Goal: Task Accomplishment & Management: Manage account settings

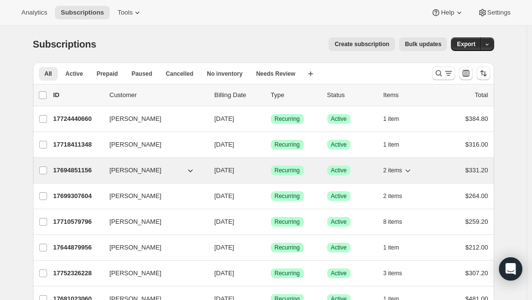
click at [121, 173] on span "[PERSON_NAME]" at bounding box center [136, 170] width 52 height 10
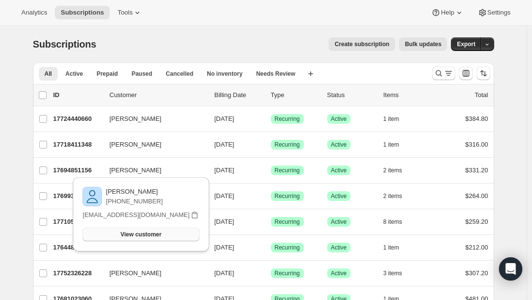
click at [157, 230] on button "View customer" at bounding box center [141, 235] width 116 height 14
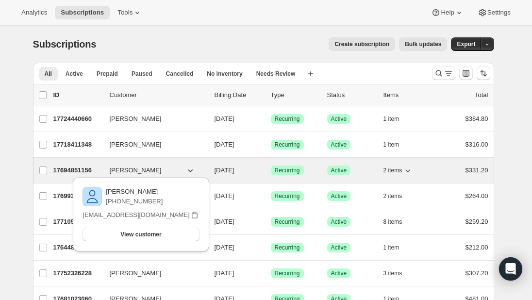
click at [124, 167] on span "[PERSON_NAME]" at bounding box center [136, 170] width 52 height 10
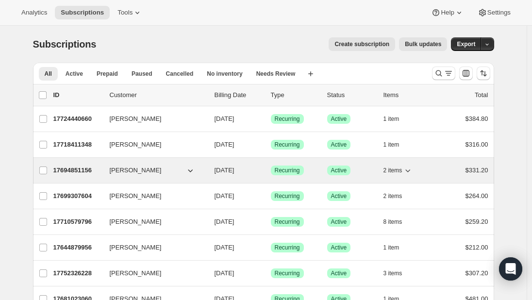
click at [81, 169] on p "17694851156" at bounding box center [77, 170] width 49 height 10
click at [82, 173] on p "17694851156" at bounding box center [77, 170] width 49 height 10
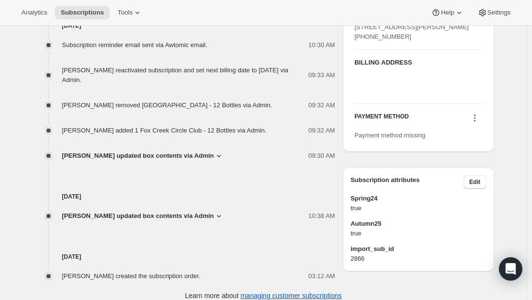
scroll to position [477, 0]
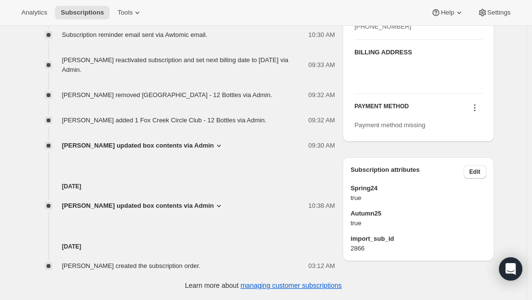
click at [406, 130] on div "Payment method missing" at bounding box center [418, 125] width 128 height 10
drag, startPoint x: 423, startPoint y: 136, endPoint x: 352, endPoint y: 135, distance: 70.9
click at [352, 135] on div "SHIPPING ADDRESS Edit [PERSON_NAME] [STREET_ADDRESS][PERSON_NAME] [PHONE_NUMBER…" at bounding box center [418, 56] width 151 height 169
click at [372, 129] on span "Payment method missing" at bounding box center [389, 124] width 71 height 7
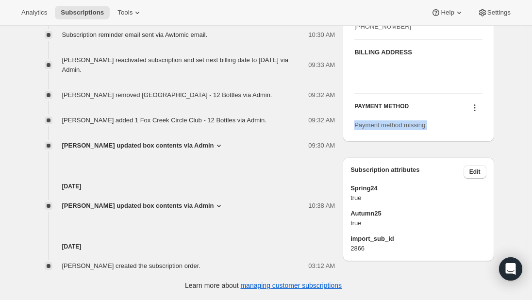
click at [372, 129] on span "Payment method missing" at bounding box center [389, 124] width 71 height 7
click at [476, 113] on icon at bounding box center [475, 108] width 10 height 10
click at [478, 141] on span "Select payment method" at bounding box center [477, 144] width 66 height 7
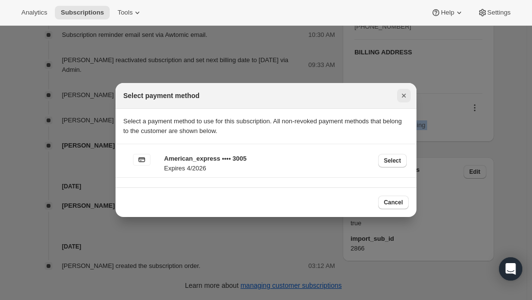
click at [407, 99] on icon "Close" at bounding box center [404, 96] width 10 height 10
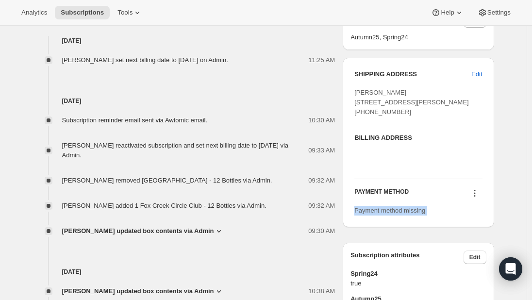
scroll to position [437, 0]
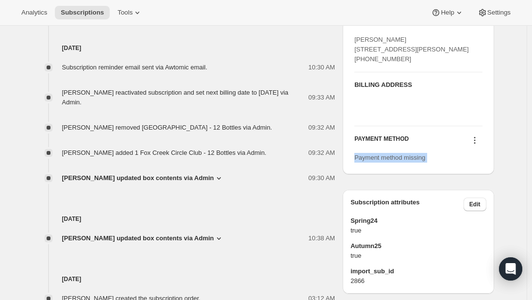
click at [478, 145] on icon at bounding box center [475, 140] width 10 height 10
click at [476, 176] on span "Select payment method" at bounding box center [477, 176] width 66 height 7
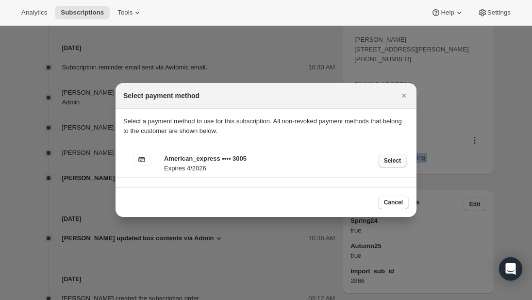
click at [391, 162] on span "Select" at bounding box center [392, 161] width 17 height 8
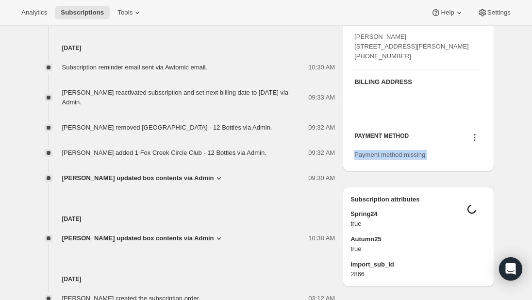
click at [447, 171] on div "SHIPPING ADDRESS Edit [PERSON_NAME] [STREET_ADDRESS][PERSON_NAME] [PHONE_NUMBER…" at bounding box center [418, 86] width 151 height 169
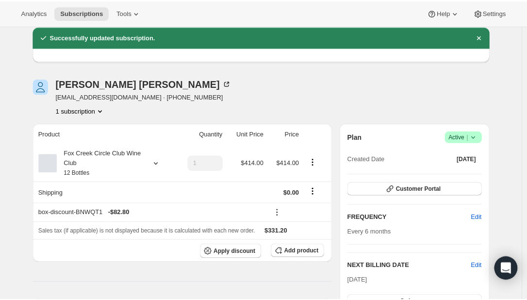
scroll to position [0, 0]
